Goal: Task Accomplishment & Management: Complete application form

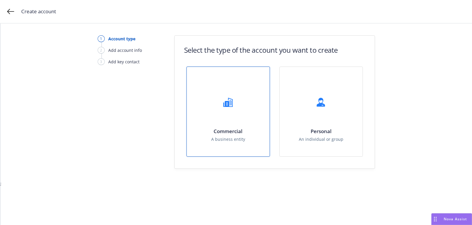
click at [248, 92] on div "Commercial A business entity" at bounding box center [228, 112] width 83 height 90
select select "US"
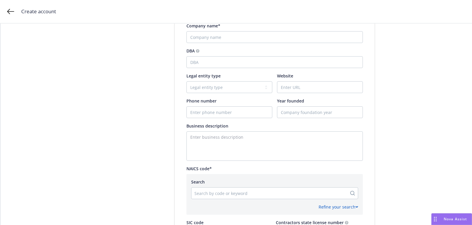
scroll to position [122, 0]
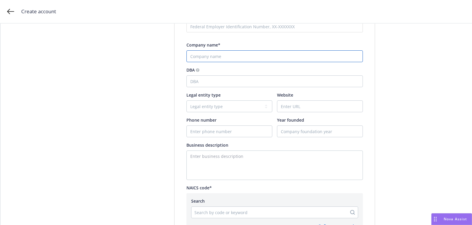
click at [216, 60] on input "Company name*" at bounding box center [274, 56] width 176 height 12
paste input "Lilt"
type input "Lilt"
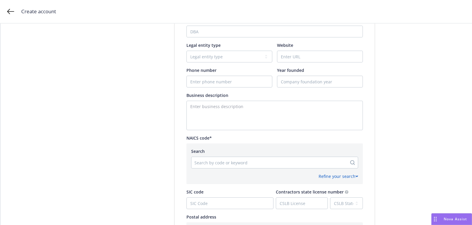
scroll to position [177, 0]
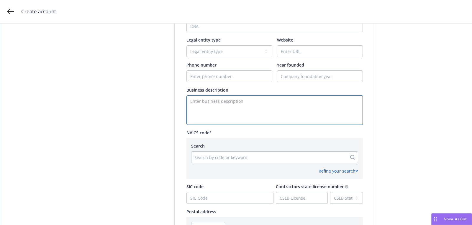
click at [251, 117] on textarea "Enter business description" at bounding box center [274, 111] width 176 height 30
paste textarea "Database & File Management Software"
type textarea "Database & File Management Software"
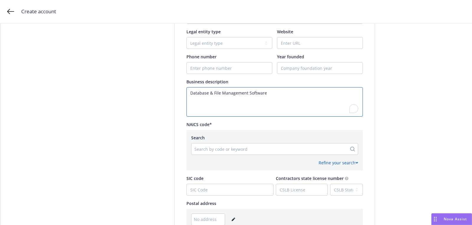
scroll to position [120, 0]
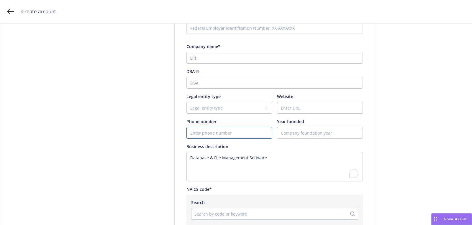
click at [219, 130] on input "Phone number" at bounding box center [229, 132] width 85 height 11
paste input "[PHONE_NUMBER]"
type input "[PHONE_NUMBER]"
click at [310, 110] on input "Website" at bounding box center [319, 107] width 85 height 11
paste input "[DOMAIN_NAME]"
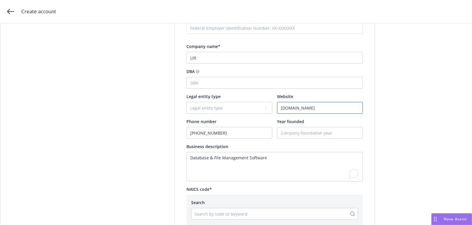
type input "[DOMAIN_NAME]"
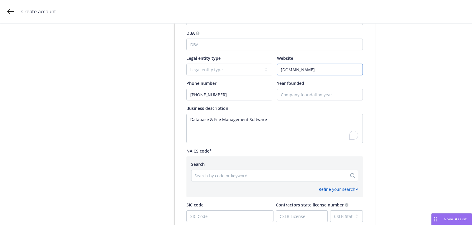
scroll to position [185, 0]
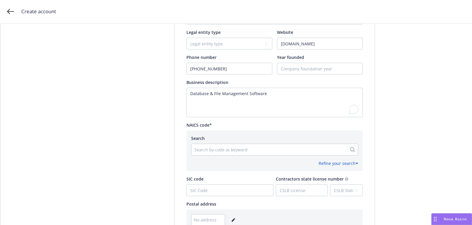
click at [231, 149] on div at bounding box center [269, 149] width 150 height 7
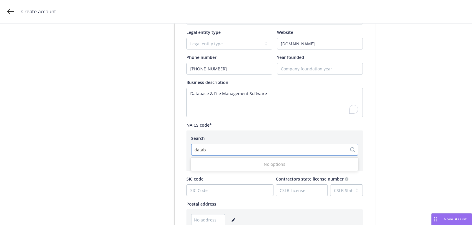
type input "data"
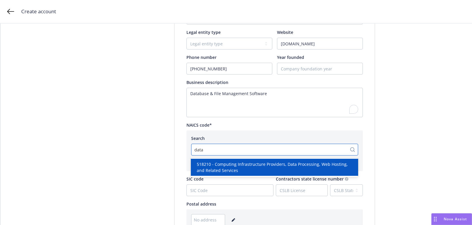
click at [258, 163] on span "518210 - Computing Infrastructure Providers, Data Processing, Web Hosting, and …" at bounding box center [276, 167] width 158 height 12
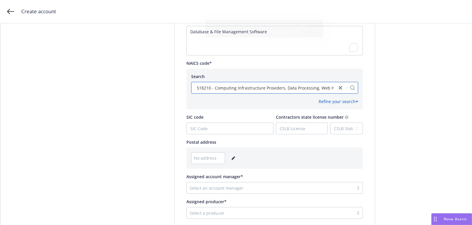
scroll to position [294, 0]
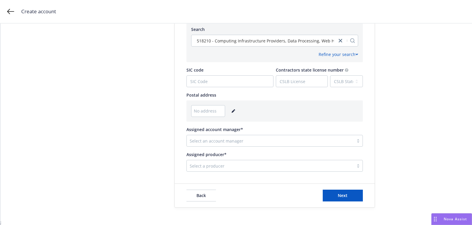
click at [236, 111] on div "No address" at bounding box center [274, 111] width 167 height 12
click at [232, 110] on icon "editPencil" at bounding box center [233, 111] width 3 height 3
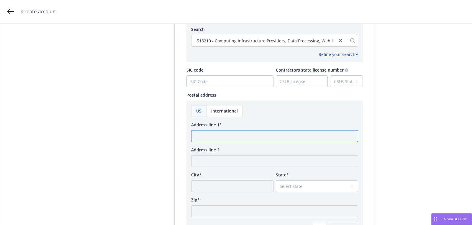
click at [226, 132] on input "Address line 1*" at bounding box center [274, 136] width 167 height 12
paste input "[STREET_ADDRESS][PERSON_NAME][US_STATE]"
click at [285, 134] on input "[STREET_ADDRESS][PERSON_NAME][US_STATE]" at bounding box center [274, 136] width 167 height 12
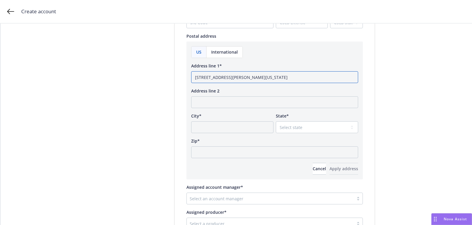
type input "[STREET_ADDRESS][PERSON_NAME][US_STATE]"
click at [261, 150] on input "Zip*" at bounding box center [274, 153] width 167 height 12
paste input "94608"
type input "94608"
click at [303, 131] on select "Select state [US_STATE] [US_STATE] [US_STATE] [US_STATE] [US_STATE] [PERSON_NAM…" at bounding box center [317, 128] width 82 height 12
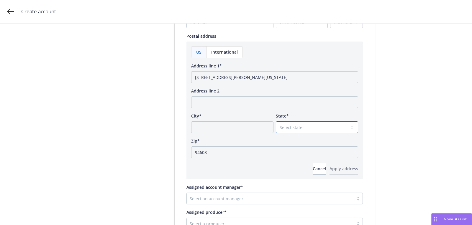
select select "CA"
click at [247, 79] on input "[STREET_ADDRESS][PERSON_NAME][US_STATE]" at bounding box center [274, 77] width 167 height 12
drag, startPoint x: 247, startPoint y: 79, endPoint x: 243, endPoint y: 117, distance: 37.3
click at [247, 82] on input "[STREET_ADDRESS][PERSON_NAME][US_STATE]" at bounding box center [274, 77] width 167 height 12
type input "[STREET_ADDRESS][PERSON_NAME]"
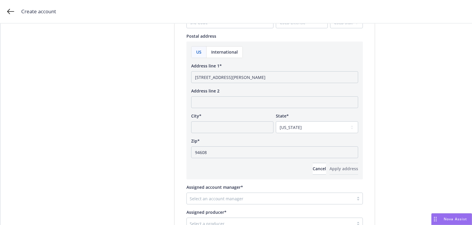
click at [242, 117] on div "City*" at bounding box center [232, 116] width 82 height 6
click at [242, 123] on input "City*" at bounding box center [232, 128] width 82 height 12
paste input "[GEOGRAPHIC_DATA], [US_STATE]"
drag, startPoint x: 215, startPoint y: 129, endPoint x: 356, endPoint y: 116, distance: 141.3
click at [345, 120] on div "City* [GEOGRAPHIC_DATA], [US_STATE] State* Select state [US_STATE] [US_STATE] […" at bounding box center [274, 123] width 167 height 20
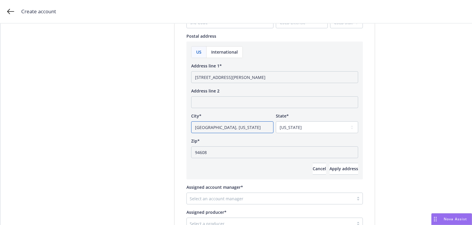
click at [221, 127] on input "[GEOGRAPHIC_DATA], [US_STATE]" at bounding box center [232, 128] width 82 height 12
drag, startPoint x: 213, startPoint y: 128, endPoint x: 234, endPoint y: 129, distance: 21.6
click at [234, 129] on input "[GEOGRAPHIC_DATA], [US_STATE]" at bounding box center [232, 128] width 82 height 12
type input "[GEOGRAPHIC_DATA]"
click at [344, 168] on span "Apply address" at bounding box center [344, 169] width 29 height 6
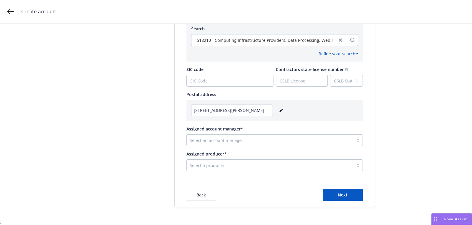
scroll to position [294, 0]
click at [227, 139] on div at bounding box center [270, 141] width 161 height 7
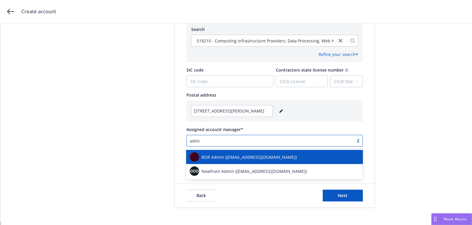
type input "admin"
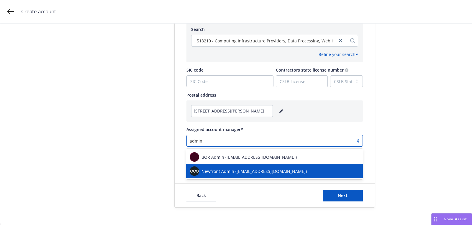
click at [230, 169] on span "Newfront Admin ([EMAIL_ADDRESS][DOMAIN_NAME])" at bounding box center [254, 171] width 105 height 6
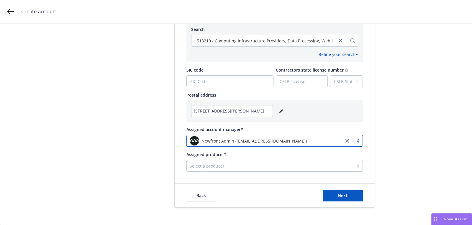
click at [229, 161] on div "Select a producer" at bounding box center [270, 165] width 167 height 9
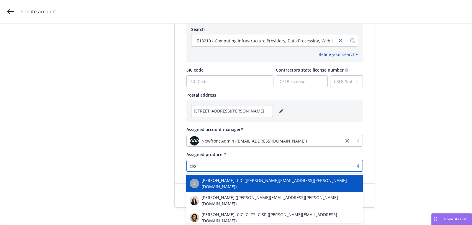
type input "cicel"
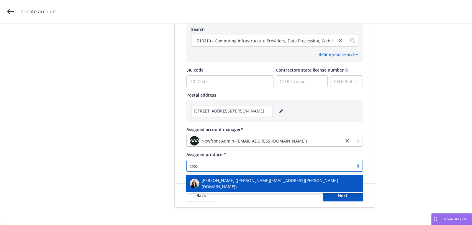
click at [230, 183] on span "[PERSON_NAME] ([PERSON_NAME][EMAIL_ADDRESS][PERSON_NAME][DOMAIN_NAME])" at bounding box center [281, 184] width 158 height 12
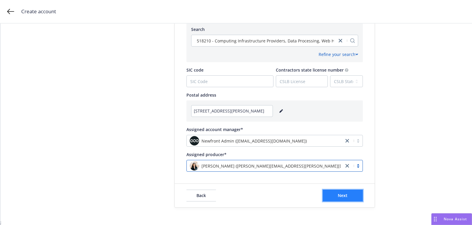
click at [336, 198] on button "Next" at bounding box center [343, 196] width 40 height 12
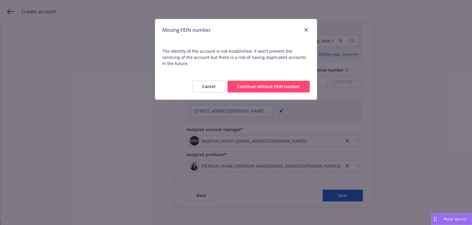
click at [293, 81] on button "Continue without FEIN number" at bounding box center [269, 87] width 82 height 12
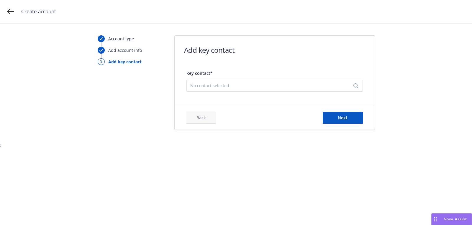
scroll to position [0, 0]
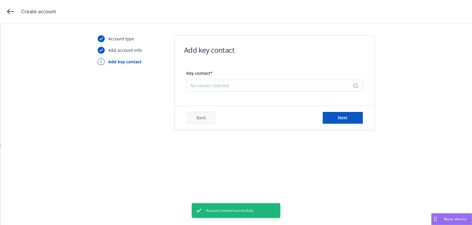
click at [230, 87] on span "No contact selected" at bounding box center [272, 86] width 164 height 6
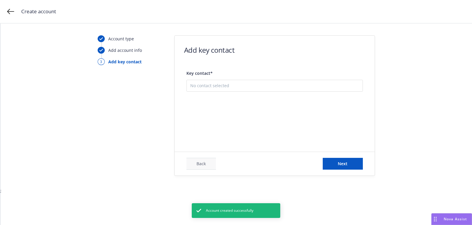
click at [241, 109] on button "Add new contact" at bounding box center [274, 115] width 169 height 12
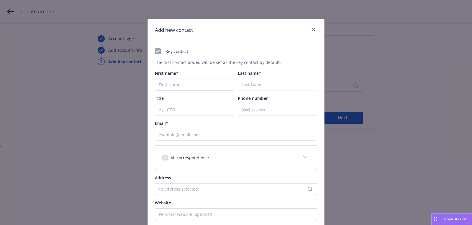
click at [171, 82] on input "First name*" at bounding box center [194, 85] width 79 height 12
paste input "Pav"
type input "Pav"
paste input "[PERSON_NAME]"
type input "[PERSON_NAME]"
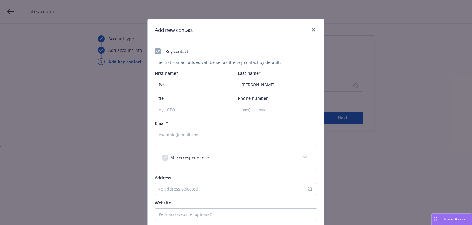
click at [235, 135] on input "Email*" at bounding box center [236, 135] width 162 height 12
paste input "[EMAIL_ADDRESS][PERSON_NAME][DOMAIN_NAME]"
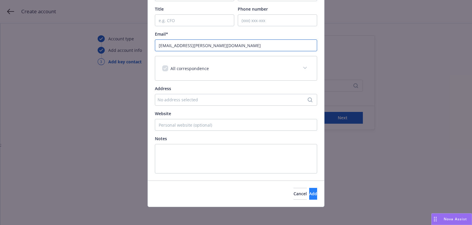
type input "[EMAIL_ADDRESS][PERSON_NAME][DOMAIN_NAME]"
click at [311, 195] on button "Add" at bounding box center [313, 194] width 8 height 12
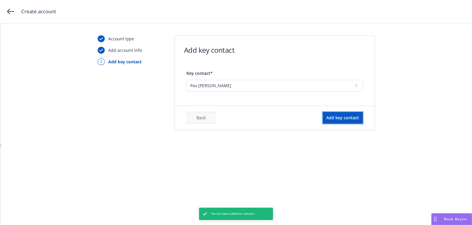
click at [341, 114] on button "Add key contact" at bounding box center [343, 118] width 40 height 12
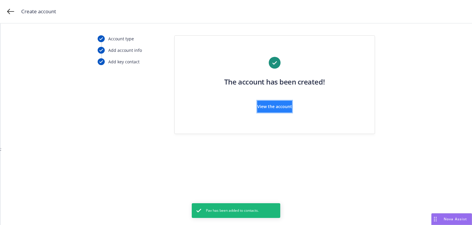
click at [280, 102] on button "View the account" at bounding box center [274, 107] width 35 height 12
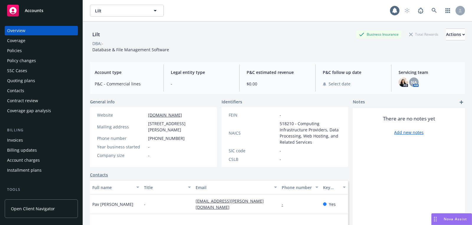
click at [50, 8] on div "Accounts" at bounding box center [41, 11] width 68 height 12
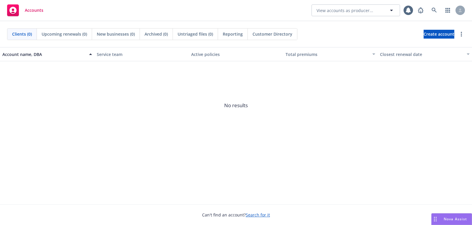
click at [429, 4] on div "Accounts View accounts as producer..." at bounding box center [236, 10] width 472 height 21
click at [432, 11] on icon at bounding box center [434, 10] width 5 height 5
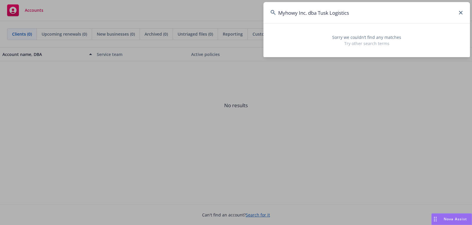
drag, startPoint x: 309, startPoint y: 12, endPoint x: 456, endPoint y: 23, distance: 147.0
click at [444, 23] on input "Myhowy Inc. dba Tusk Logistics" at bounding box center [366, 12] width 207 height 21
type input "Myhowy Inc."
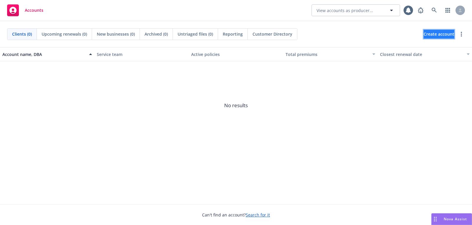
click at [444, 36] on span "Create account" at bounding box center [439, 34] width 31 height 11
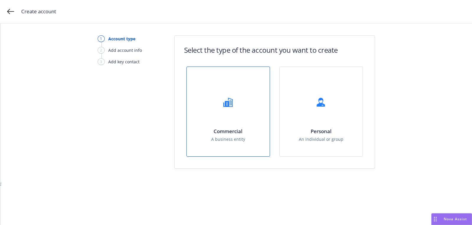
click at [225, 109] on div at bounding box center [228, 103] width 24 height 24
select select "US"
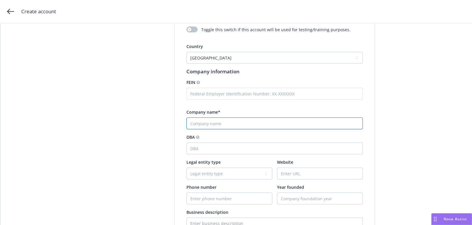
click at [211, 127] on input "Company name*" at bounding box center [274, 124] width 176 height 12
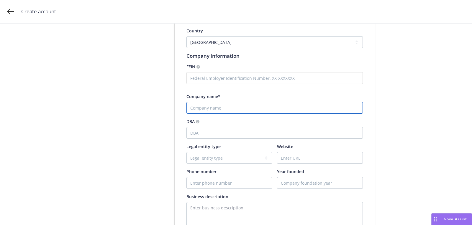
scroll to position [73, 0]
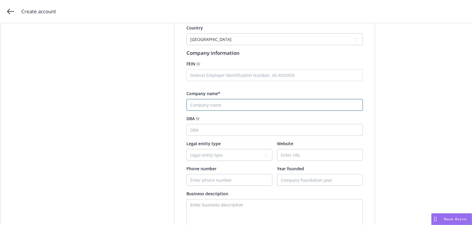
paste input "Myhowy Inc. dba Tusk Logistics"
drag, startPoint x: 213, startPoint y: 104, endPoint x: 260, endPoint y: 104, distance: 46.3
click at [260, 104] on input "Myhowy Inc. dba Tusk Logistics" at bounding box center [274, 105] width 176 height 12
type input "Myhowy Inc."
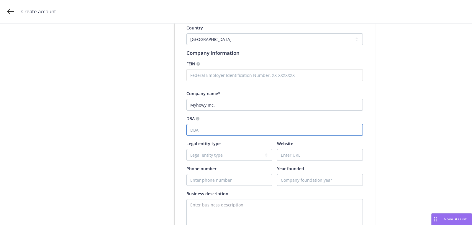
click at [248, 134] on input "DBA" at bounding box center [274, 130] width 176 height 12
paste input "dba Tusk Logistics"
drag, startPoint x: 202, startPoint y: 133, endPoint x: 184, endPoint y: 131, distance: 18.4
click at [184, 131] on div "Test Account Toggle this switch if this account will be used for testing/traini…" at bounding box center [275, 193] width 200 height 399
click at [205, 126] on input "dba Tusk Logistics" at bounding box center [274, 130] width 176 height 12
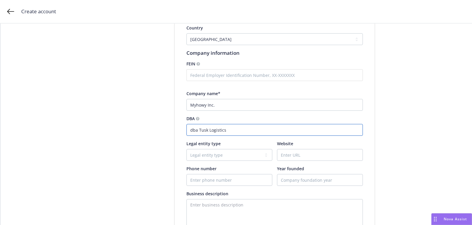
drag, startPoint x: 202, startPoint y: 130, endPoint x: 174, endPoint y: 130, distance: 27.4
click at [175, 130] on div "Test Account Toggle this switch if this account will be used for testing/traini…" at bounding box center [275, 193] width 200 height 399
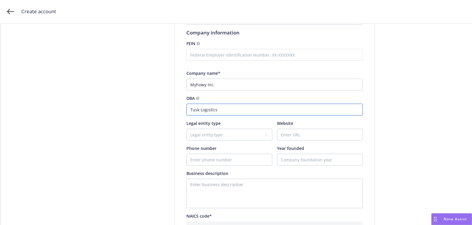
scroll to position [132, 0]
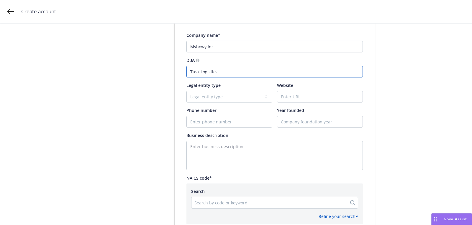
type input "Tusk Logistics"
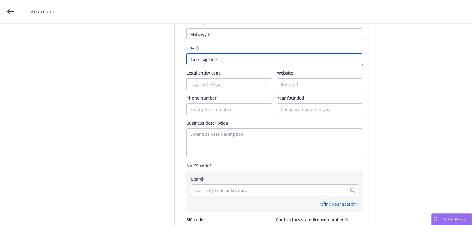
scroll to position [153, 0]
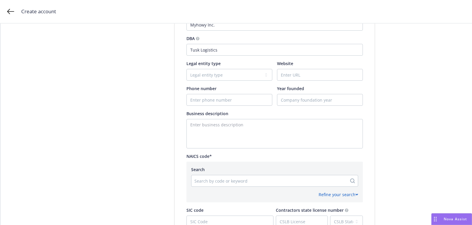
click at [246, 178] on div at bounding box center [269, 181] width 150 height 7
paste input "[URL][DOMAIN_NAME]"
type input "[URL][DOMAIN_NAME]"
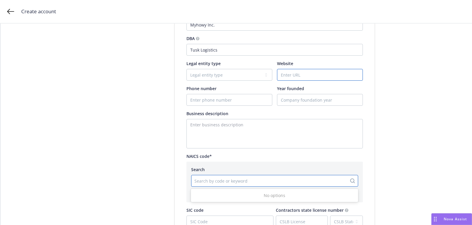
click at [305, 76] on input "Website" at bounding box center [319, 74] width 85 height 11
paste input "[URL][DOMAIN_NAME]"
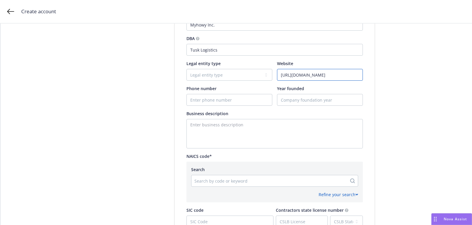
type input "[URL][DOMAIN_NAME]"
click at [244, 183] on div at bounding box center [269, 181] width 150 height 7
paste input "541614"
type input "541614"
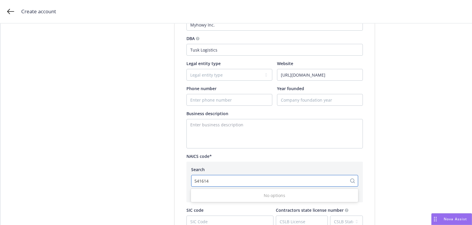
click at [245, 196] on div "No options" at bounding box center [274, 195] width 167 height 11
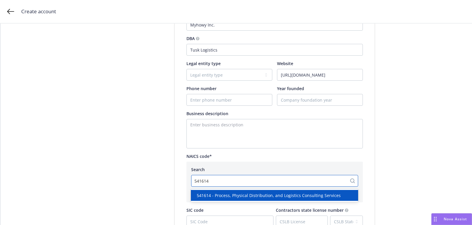
click at [245, 196] on span "541614 - Process, Physical Distribution, and Logistics Consulting Services" at bounding box center [269, 196] width 144 height 6
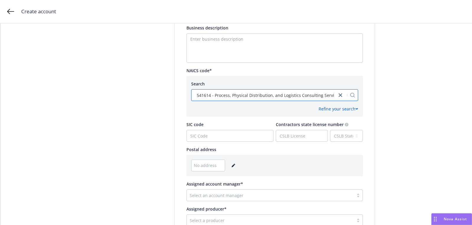
click at [232, 164] on icon "editPencil" at bounding box center [234, 166] width 4 height 4
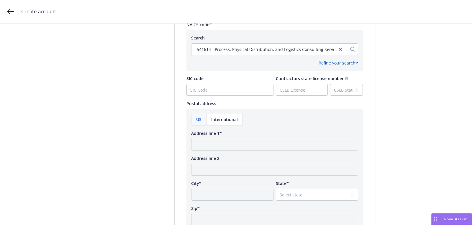
scroll to position [292, 0]
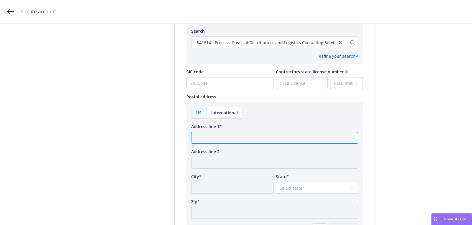
click at [217, 138] on input "Address line 1*" at bounding box center [274, 138] width 167 height 12
paste input "[STREET_ADDRESS]"
drag, startPoint x: 201, startPoint y: 138, endPoint x: 178, endPoint y: 137, distance: 22.4
click at [179, 138] on div "Test Account Toggle this switch if this account will be used for testing/traini…" at bounding box center [275, 33] width 200 height 516
click at [269, 138] on input "[STREET_ADDRESS]" at bounding box center [274, 138] width 167 height 12
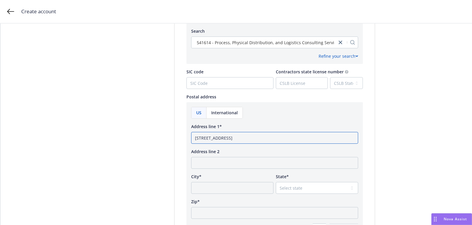
click at [269, 138] on input "[STREET_ADDRESS]" at bounding box center [274, 138] width 167 height 12
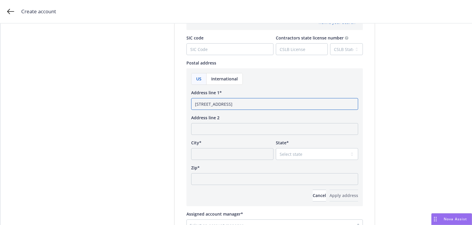
scroll to position [328, 0]
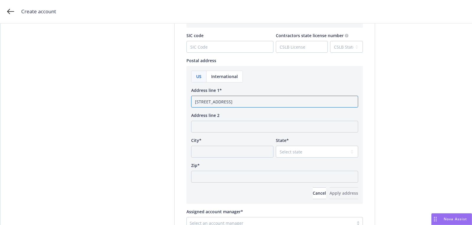
type input "[STREET_ADDRESS]"
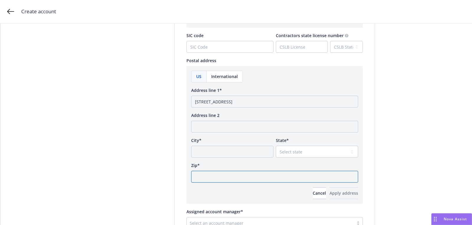
click at [243, 174] on input "Zip*" at bounding box center [274, 177] width 167 height 12
paste input "60622"
type input "60622"
click at [311, 154] on select "Select state [US_STATE] [US_STATE] [US_STATE] [US_STATE] [US_STATE] [PERSON_NAM…" at bounding box center [317, 152] width 82 height 12
select select "IL"
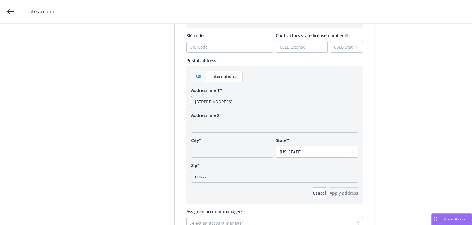
click at [241, 104] on input "[STREET_ADDRESS]" at bounding box center [274, 102] width 167 height 12
click at [241, 102] on input "[STREET_ADDRESS]" at bounding box center [274, 102] width 167 height 12
click at [242, 102] on input "[STREET_ADDRESS]" at bounding box center [274, 102] width 167 height 12
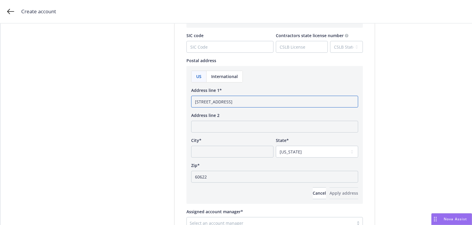
type input "[STREET_ADDRESS]"
click at [232, 149] on input "City*" at bounding box center [232, 152] width 82 height 12
paste input "[GEOGRAPHIC_DATA]"
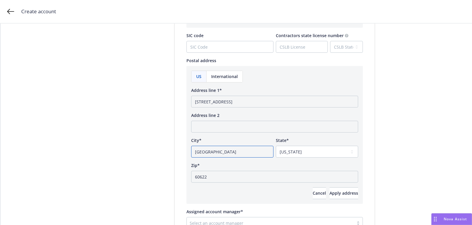
type input "[GEOGRAPHIC_DATA]"
drag, startPoint x: 235, startPoint y: 102, endPoint x: 315, endPoint y: 102, distance: 79.4
click at [315, 102] on input "[STREET_ADDRESS]" at bounding box center [274, 102] width 167 height 12
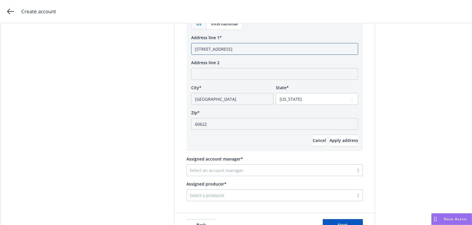
scroll to position [400, 0]
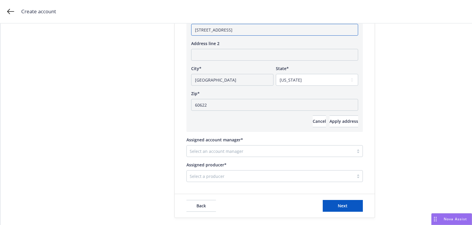
type input "[STREET_ADDRESS]"
click at [330, 117] on button "Apply address" at bounding box center [344, 122] width 29 height 12
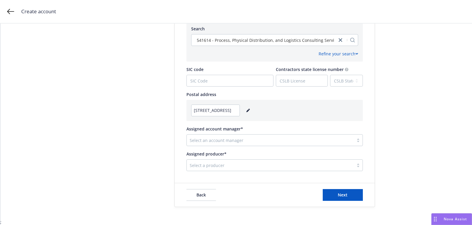
scroll to position [294, 0]
click at [260, 138] on div at bounding box center [270, 141] width 161 height 7
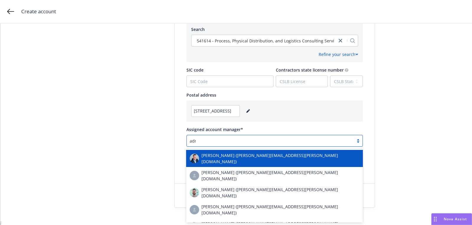
type input "admin"
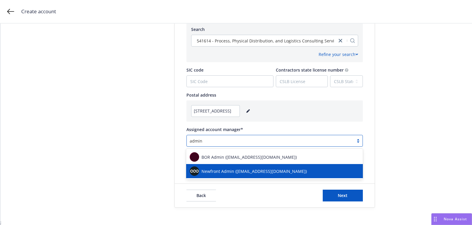
click at [245, 174] on span "Newfront Admin ([EMAIL_ADDRESS][DOMAIN_NAME])" at bounding box center [254, 171] width 105 height 6
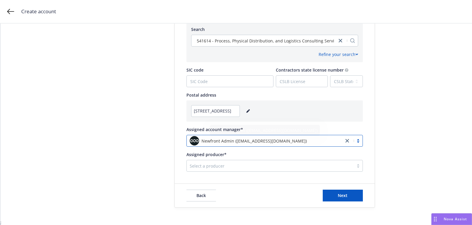
click at [220, 164] on div at bounding box center [270, 166] width 161 height 7
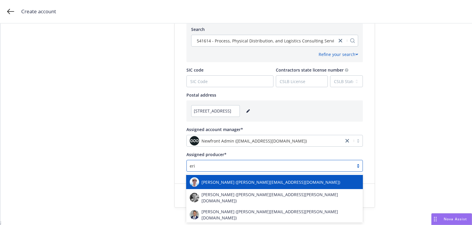
type input "[PERSON_NAME]"
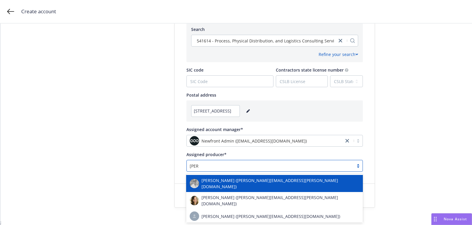
click at [217, 189] on div "[PERSON_NAME] ([PERSON_NAME][EMAIL_ADDRESS][PERSON_NAME][DOMAIN_NAME])" at bounding box center [274, 183] width 177 height 17
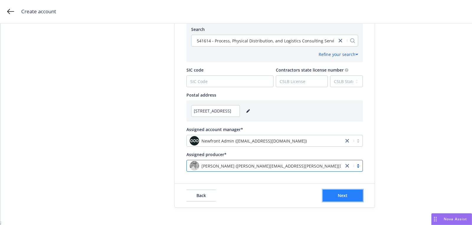
click at [340, 199] on button "Next" at bounding box center [343, 196] width 40 height 12
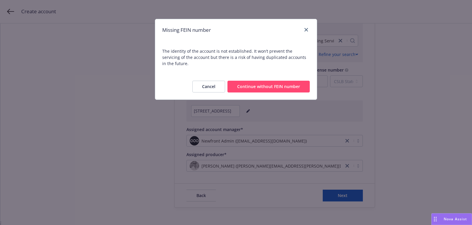
click at [296, 85] on button "Continue without FEIN number" at bounding box center [269, 87] width 82 height 12
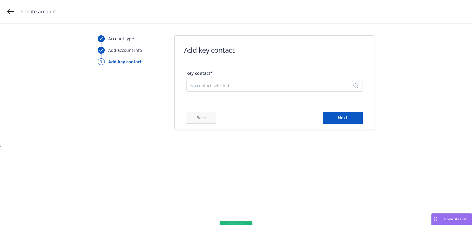
scroll to position [0, 0]
click at [240, 81] on div "No contact selected" at bounding box center [274, 86] width 176 height 12
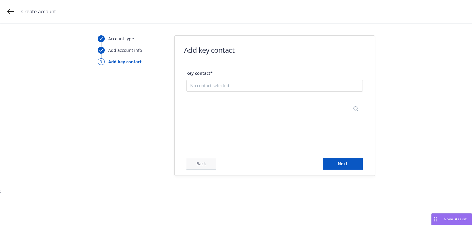
click at [238, 110] on button "Add new contact" at bounding box center [274, 115] width 169 height 12
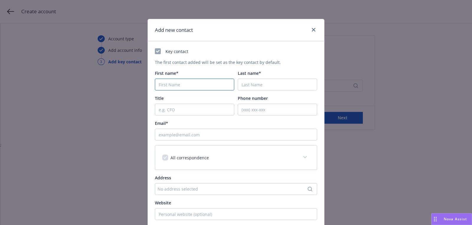
click at [186, 82] on input "First name*" at bounding box center [194, 85] width 79 height 12
paste input "Ben"
type input "Ben"
click at [253, 80] on input "Last name*" at bounding box center [277, 85] width 79 height 12
paste input "[PERSON_NAME]"
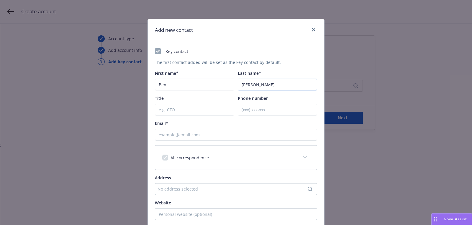
type input "[PERSON_NAME]"
click at [233, 125] on div "Email*" at bounding box center [236, 123] width 162 height 6
click at [229, 131] on input "Email*" at bounding box center [236, 135] width 162 height 12
paste input "[EMAIL_ADDRESS][DOMAIN_NAME]"
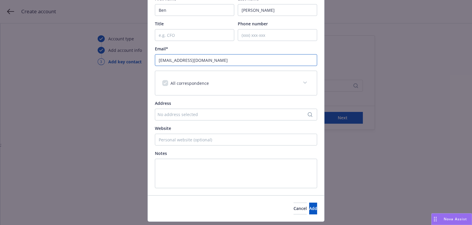
scroll to position [83, 0]
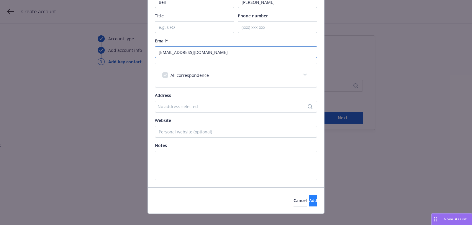
type input "[EMAIL_ADDRESS][DOMAIN_NAME]"
click at [310, 200] on button "Add" at bounding box center [313, 201] width 8 height 12
click at [330, 120] on div "Add new contact Key contact The first contact added will be set as the key cont…" at bounding box center [236, 112] width 472 height 225
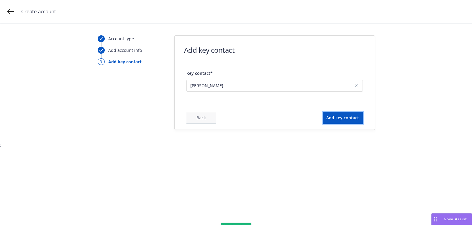
click at [330, 120] on span "Add key contact" at bounding box center [342, 118] width 33 height 6
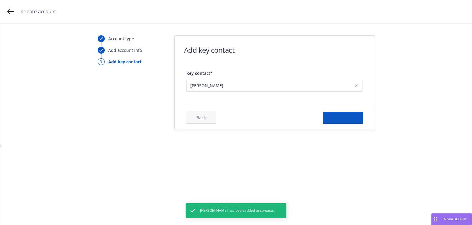
click at [266, 99] on form "Add key contact Key contact* [PERSON_NAME] Back Add key contact" at bounding box center [275, 83] width 200 height 94
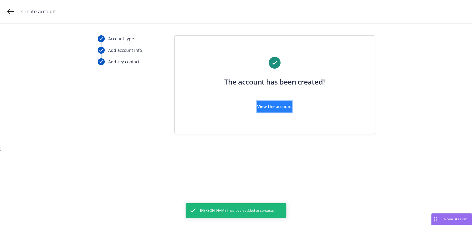
click at [262, 105] on span "View the account" at bounding box center [274, 107] width 35 height 6
